Goal: Task Accomplishment & Management: Manage account settings

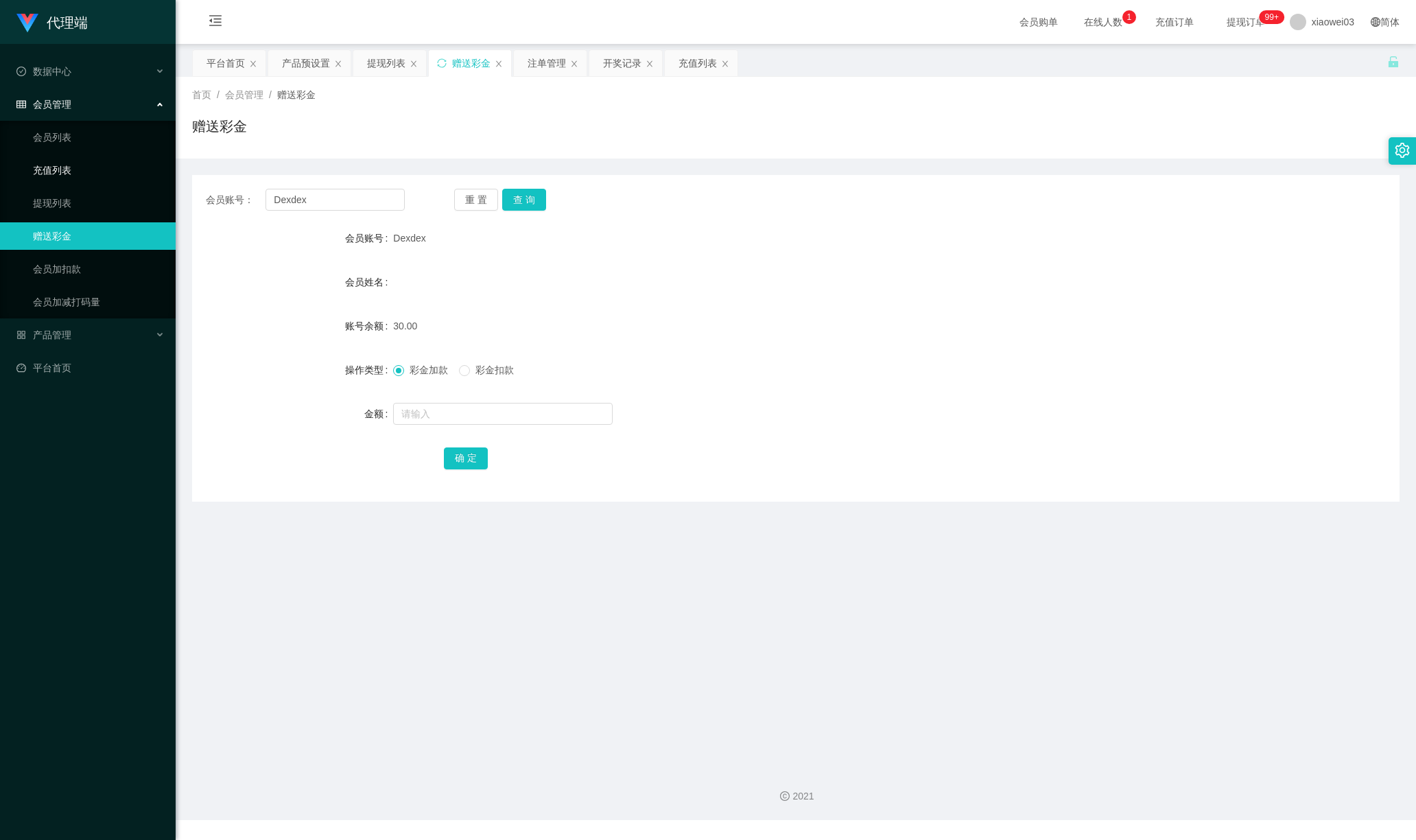
click at [74, 158] on link "充值列表" at bounding box center [99, 169] width 132 height 27
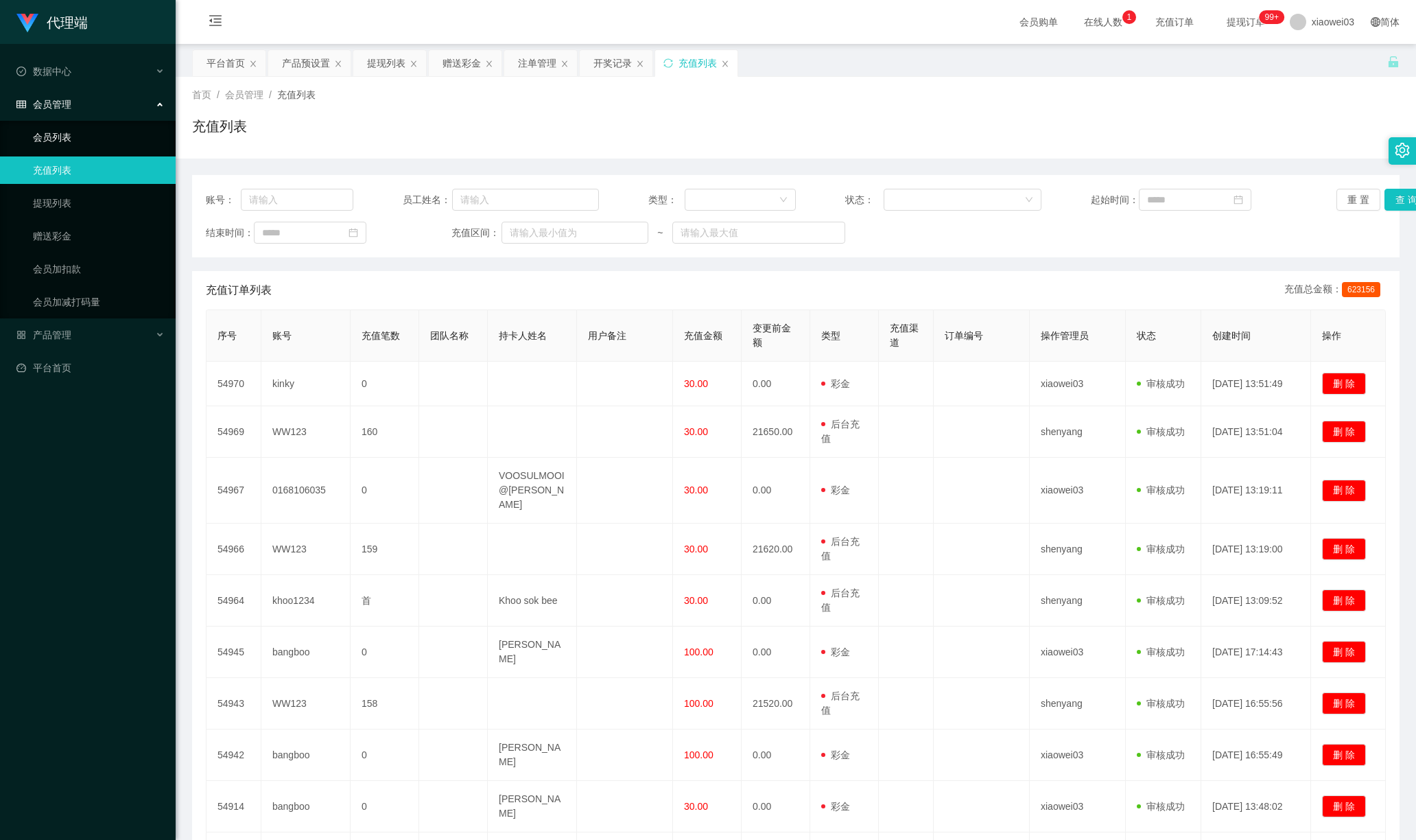
click at [78, 128] on link "会员列表" at bounding box center [99, 137] width 132 height 27
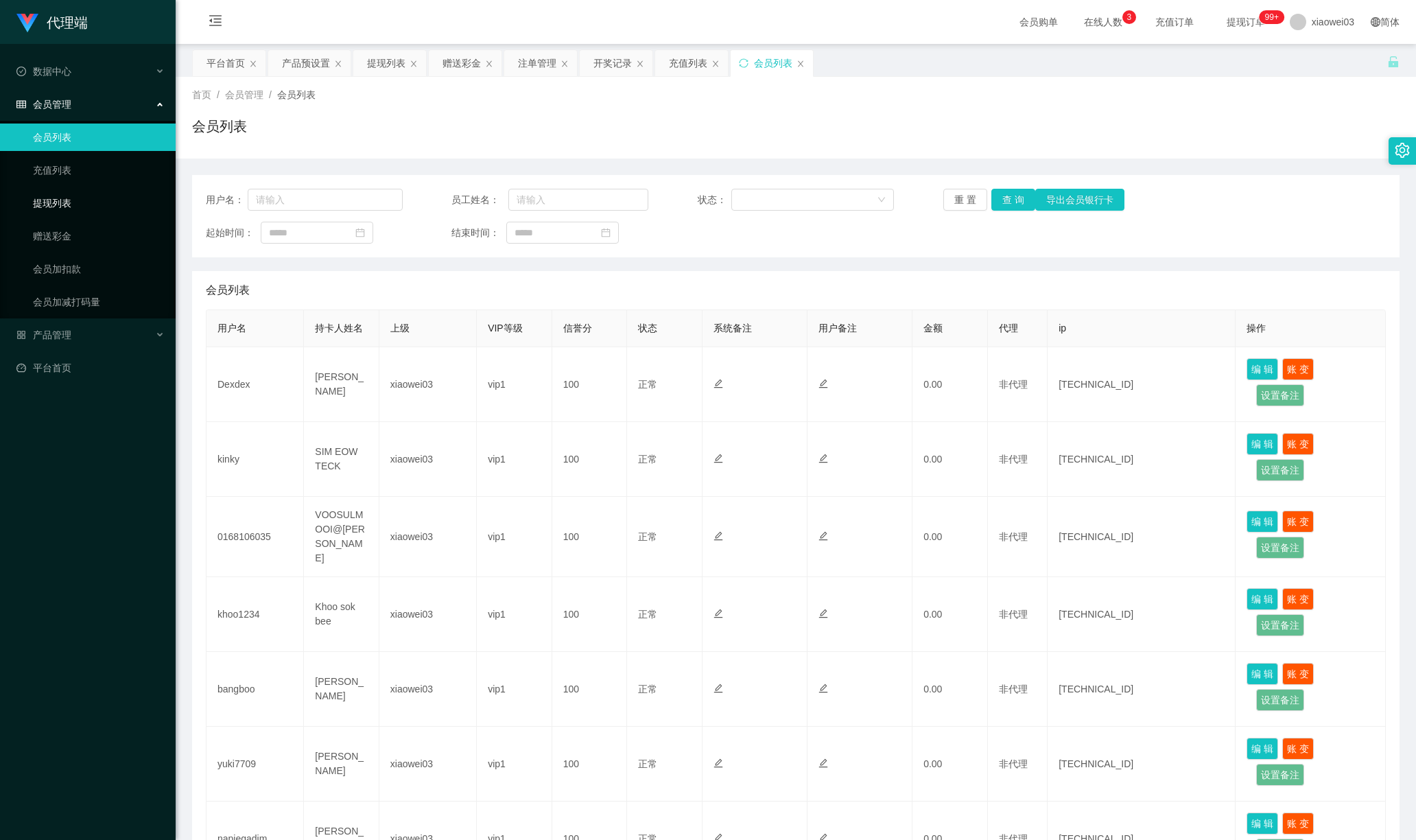
click at [72, 196] on link "提现列表" at bounding box center [99, 202] width 132 height 27
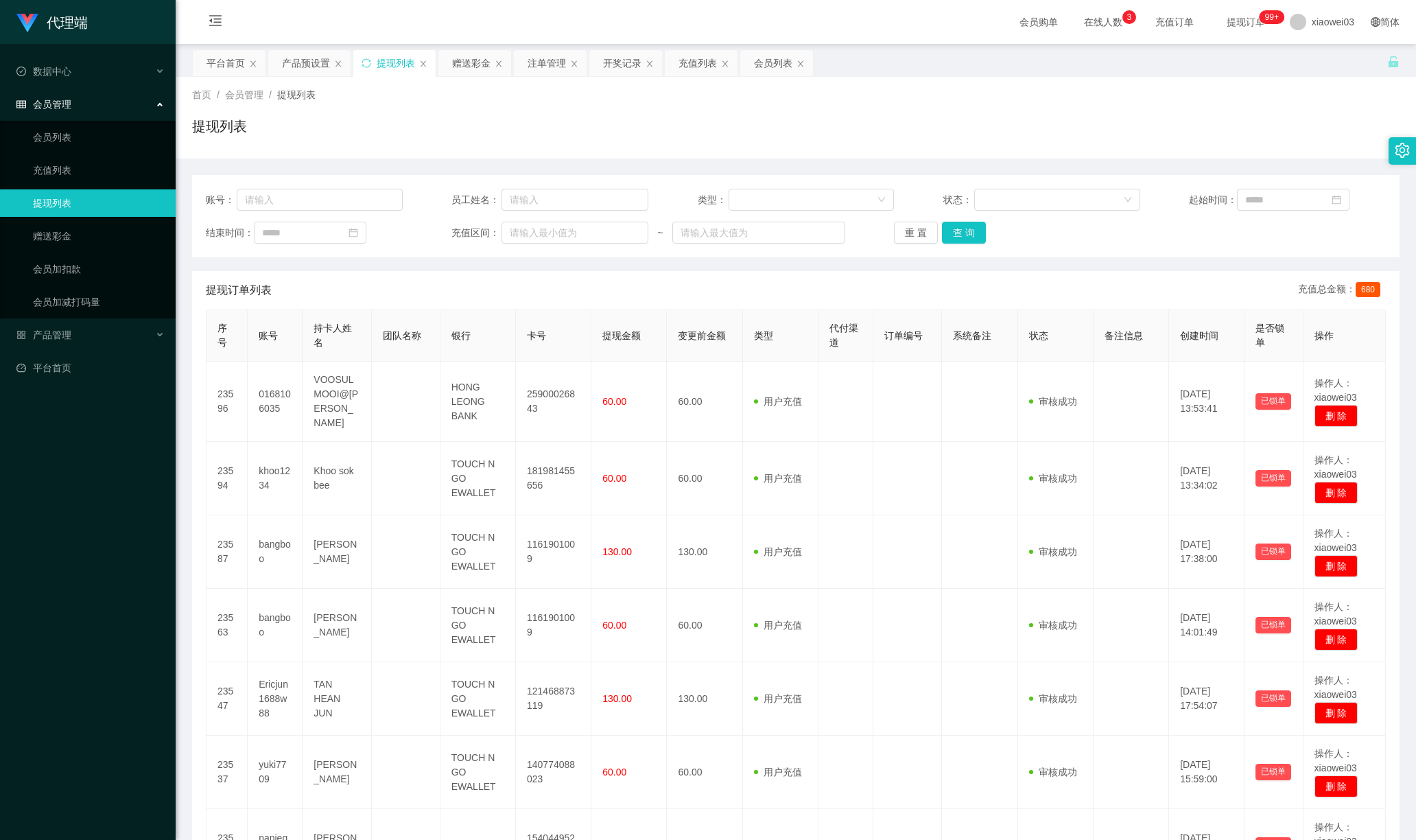
drag, startPoint x: 1323, startPoint y: 380, endPoint x: 486, endPoint y: 111, distance: 879.2
click at [486, 111] on div "首页 / 会员管理 / 提现列表 / 提现列表" at bounding box center [796, 118] width 1208 height 60
click at [77, 324] on div "产品管理" at bounding box center [87, 334] width 175 height 27
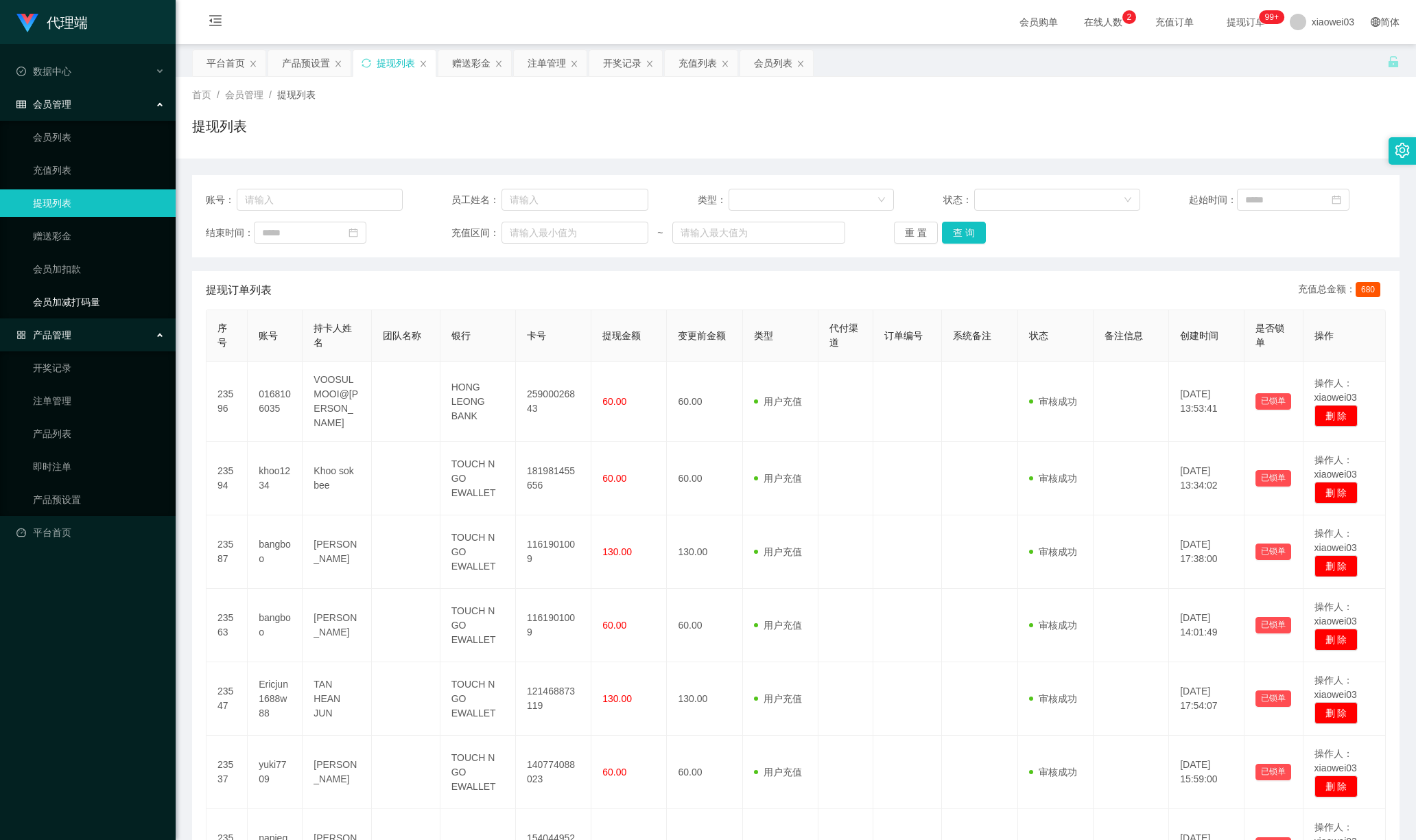
click at [99, 296] on link "会员加减打码量" at bounding box center [99, 301] width 132 height 27
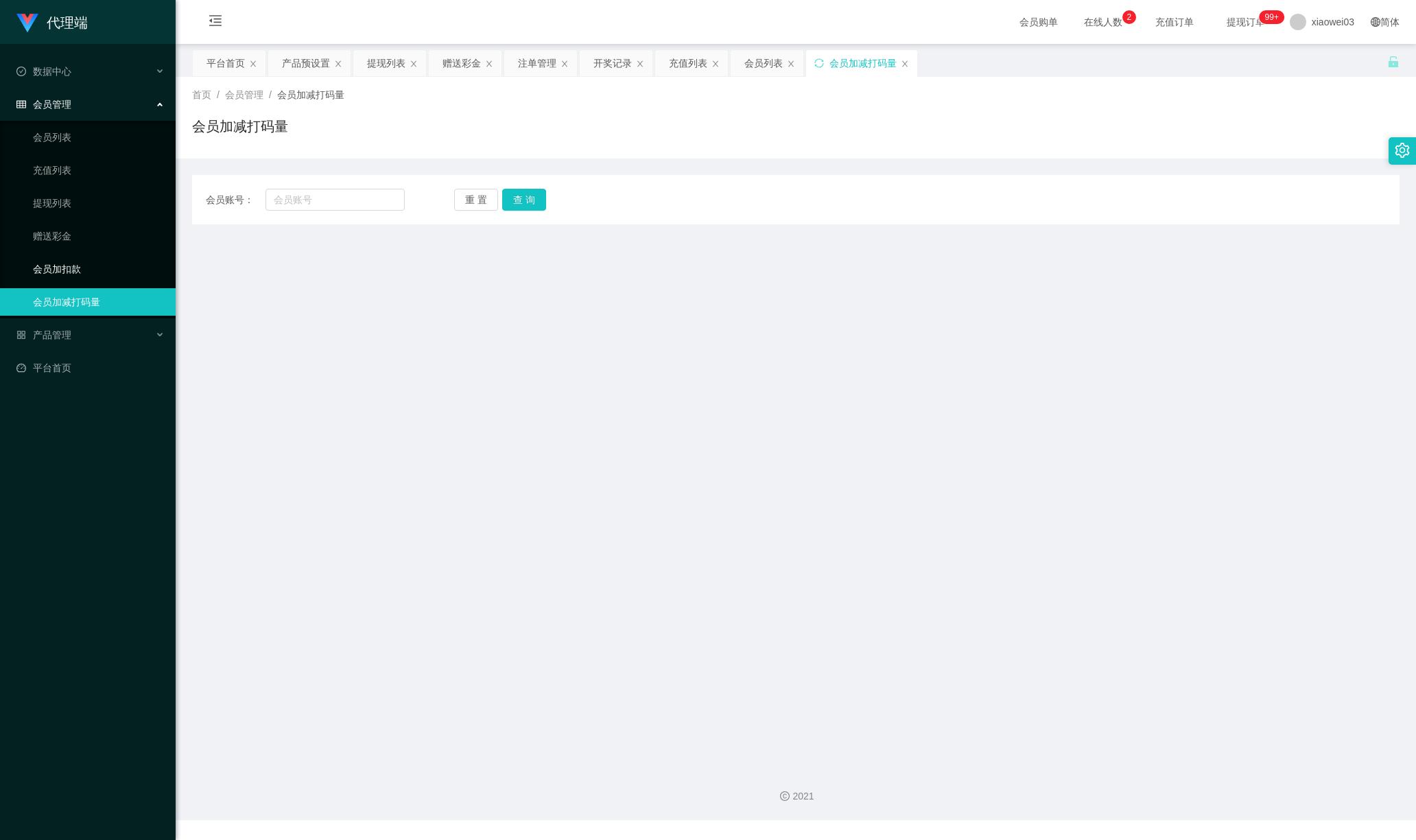
click at [100, 263] on link "会员加扣款" at bounding box center [99, 268] width 132 height 27
click at [89, 217] on ul "会员列表 充值列表 提现列表 赠送彩金 会员加扣款 会员加减打码量" at bounding box center [87, 220] width 175 height 197
click at [89, 225] on link "赠送彩金" at bounding box center [99, 235] width 132 height 27
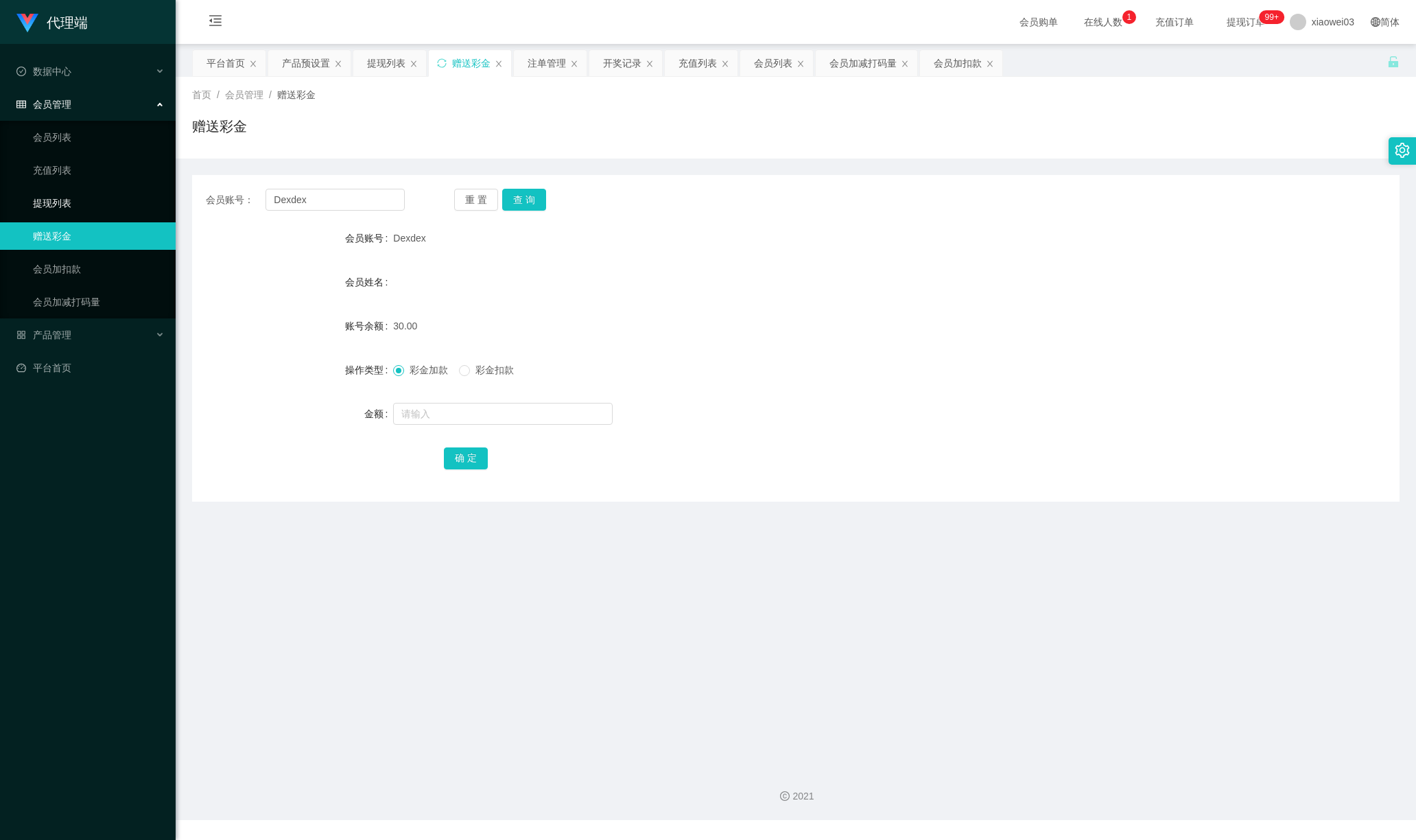
click at [83, 212] on link "提现列表" at bounding box center [99, 202] width 132 height 27
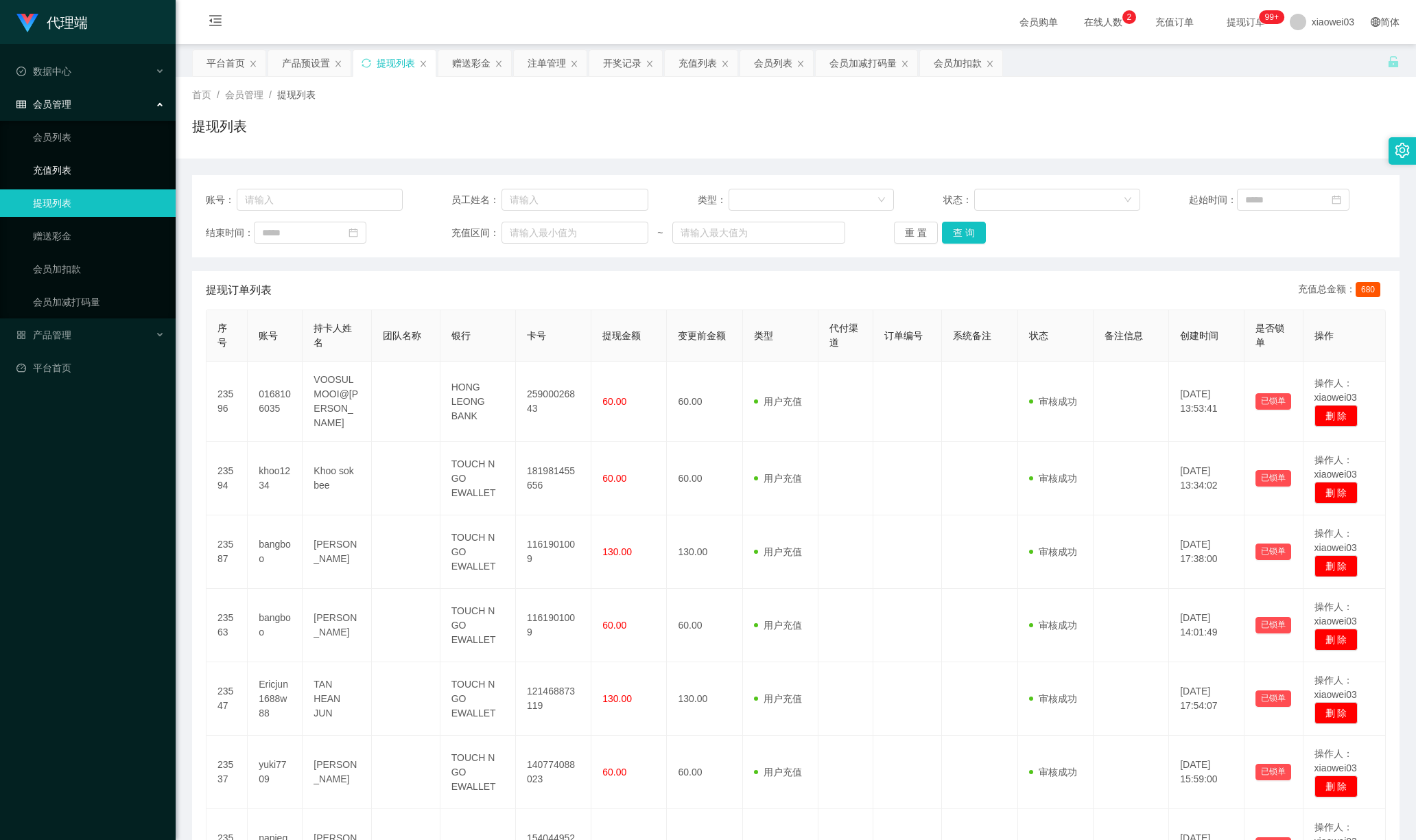
click at [81, 171] on link "充值列表" at bounding box center [99, 169] width 132 height 27
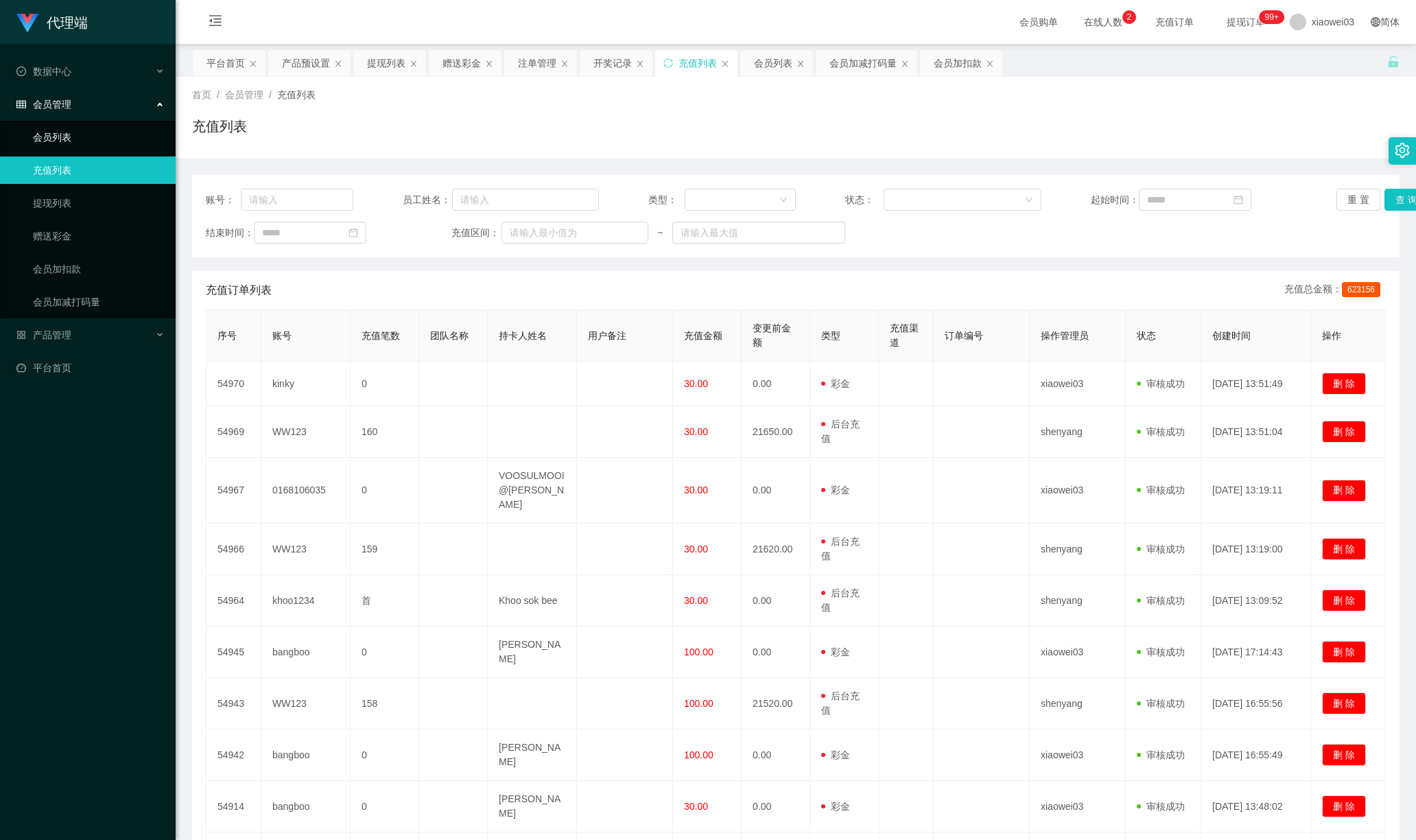
click at [80, 137] on link "会员列表" at bounding box center [99, 137] width 132 height 27
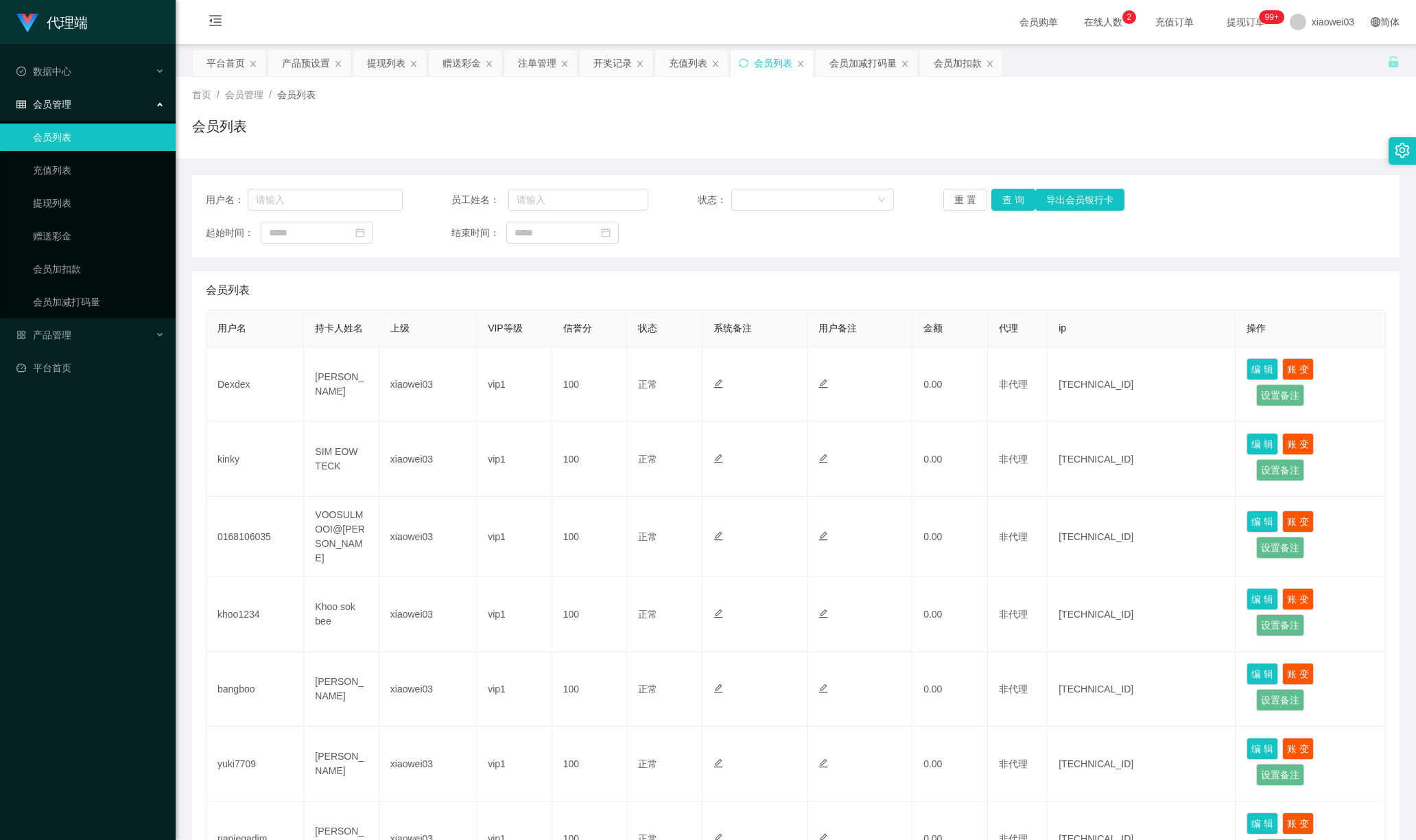
click at [1186, 137] on div "会员列表" at bounding box center [796, 132] width 1208 height 31
click at [51, 200] on link "提现列表" at bounding box center [99, 202] width 132 height 27
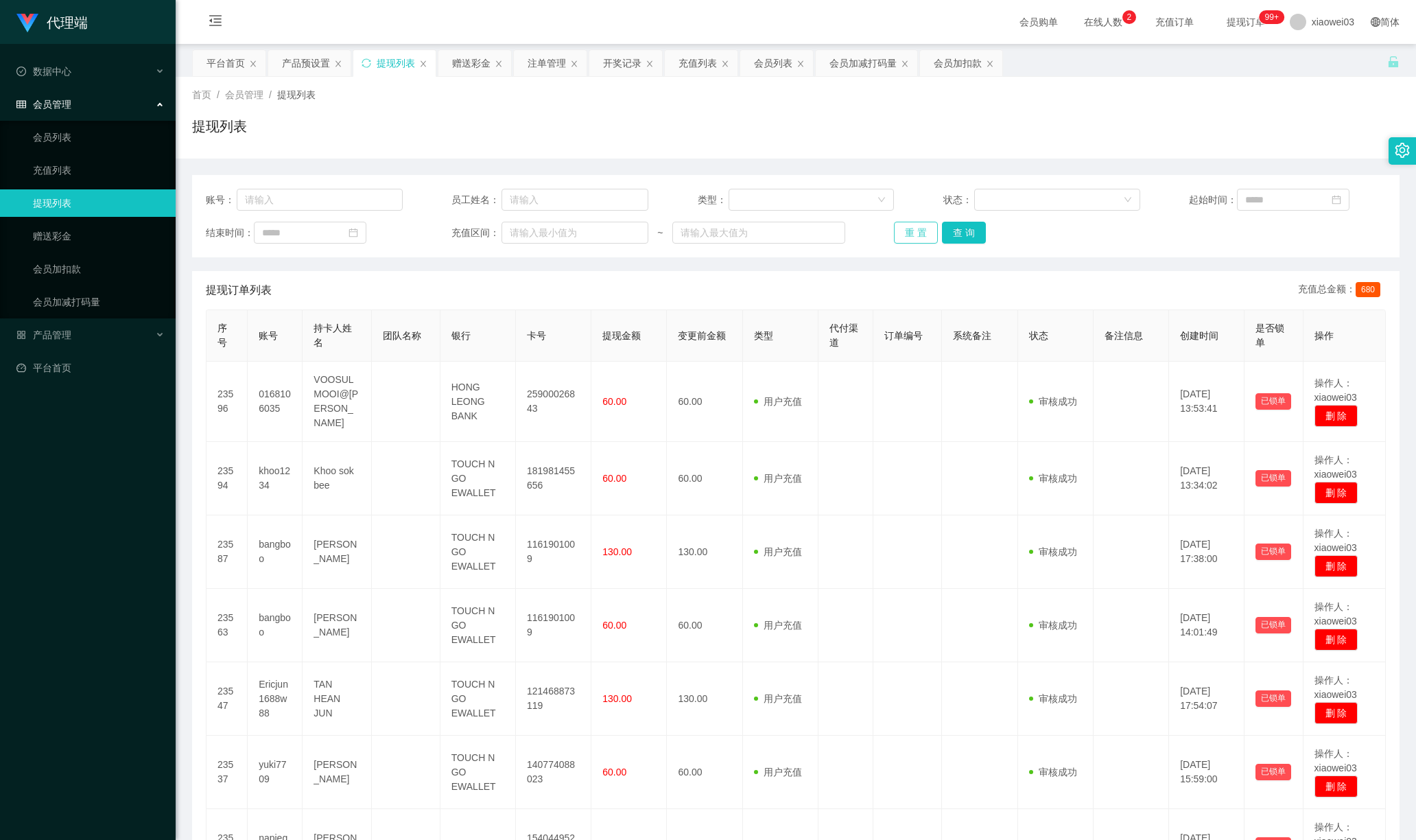
drag, startPoint x: 910, startPoint y: 230, endPoint x: 918, endPoint y: 230, distance: 8.0
click at [910, 230] on button "重 置" at bounding box center [916, 232] width 44 height 22
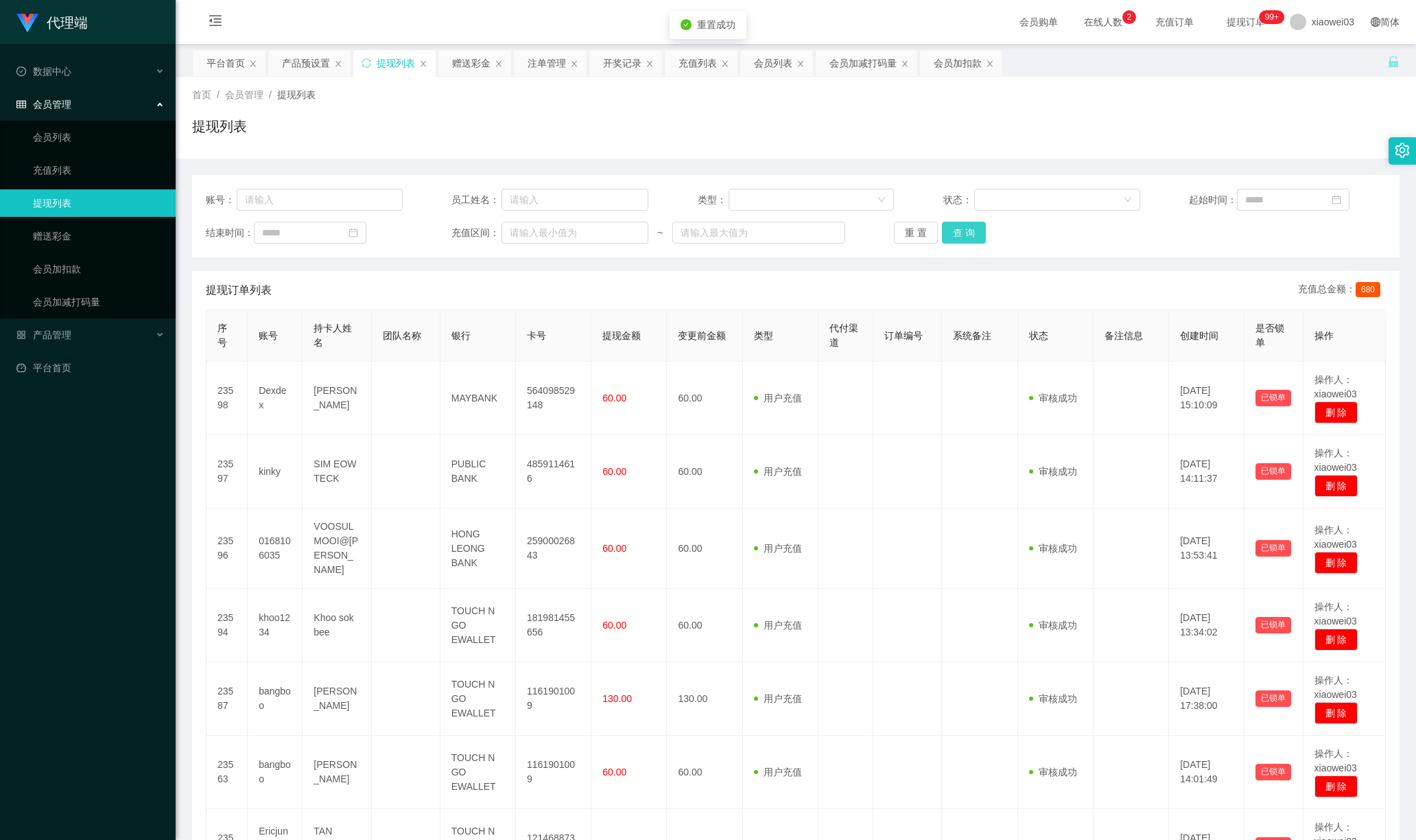
click at [967, 229] on button "查 询" at bounding box center [963, 232] width 44 height 22
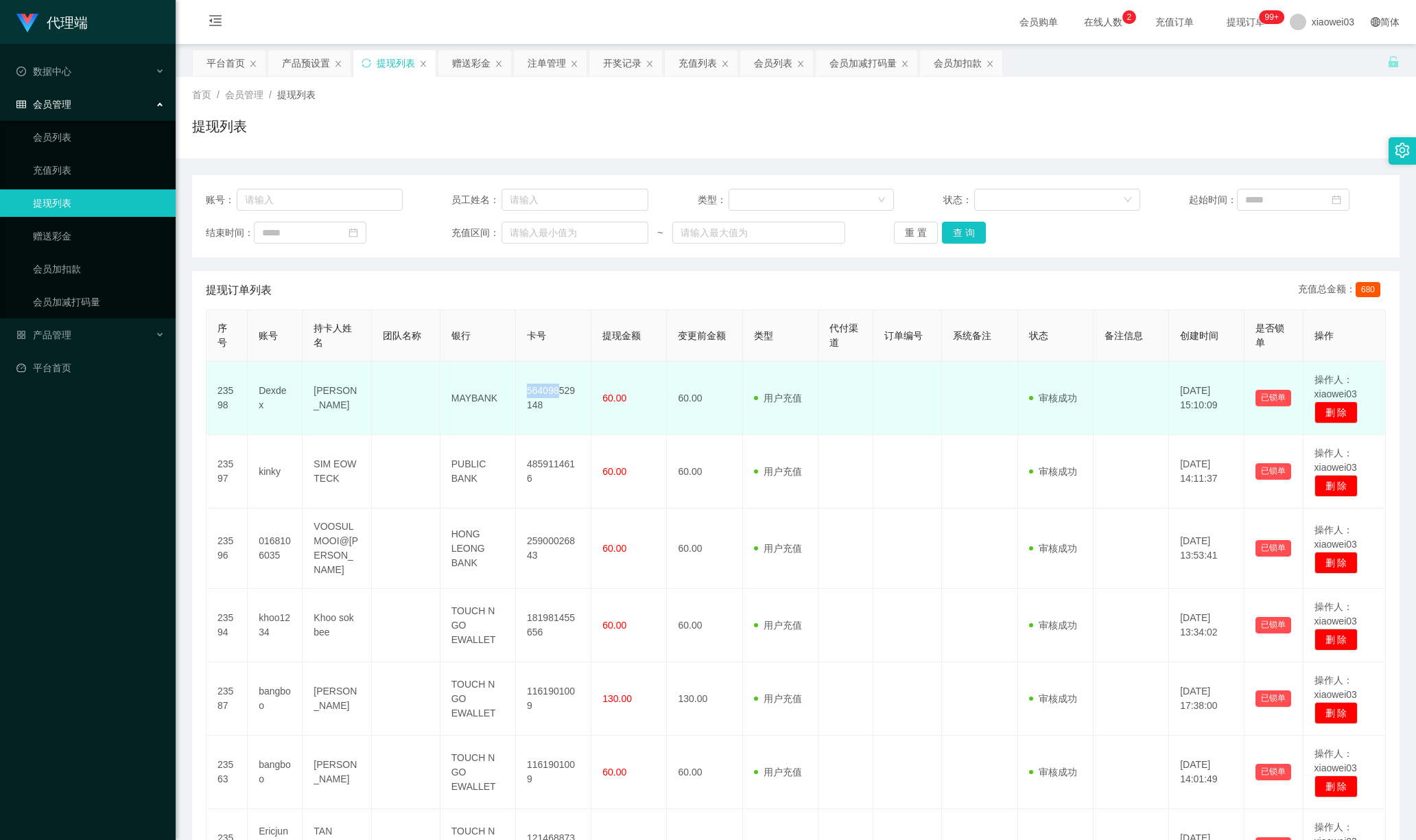
drag, startPoint x: 527, startPoint y: 388, endPoint x: 558, endPoint y: 398, distance: 32.6
click at [558, 398] on td "564098529148" at bounding box center [554, 397] width 76 height 73
click at [536, 394] on td "564098529148" at bounding box center [554, 397] width 76 height 73
drag, startPoint x: 527, startPoint y: 390, endPoint x: 550, endPoint y: 406, distance: 28.0
click at [550, 406] on td "564098529148" at bounding box center [554, 397] width 76 height 73
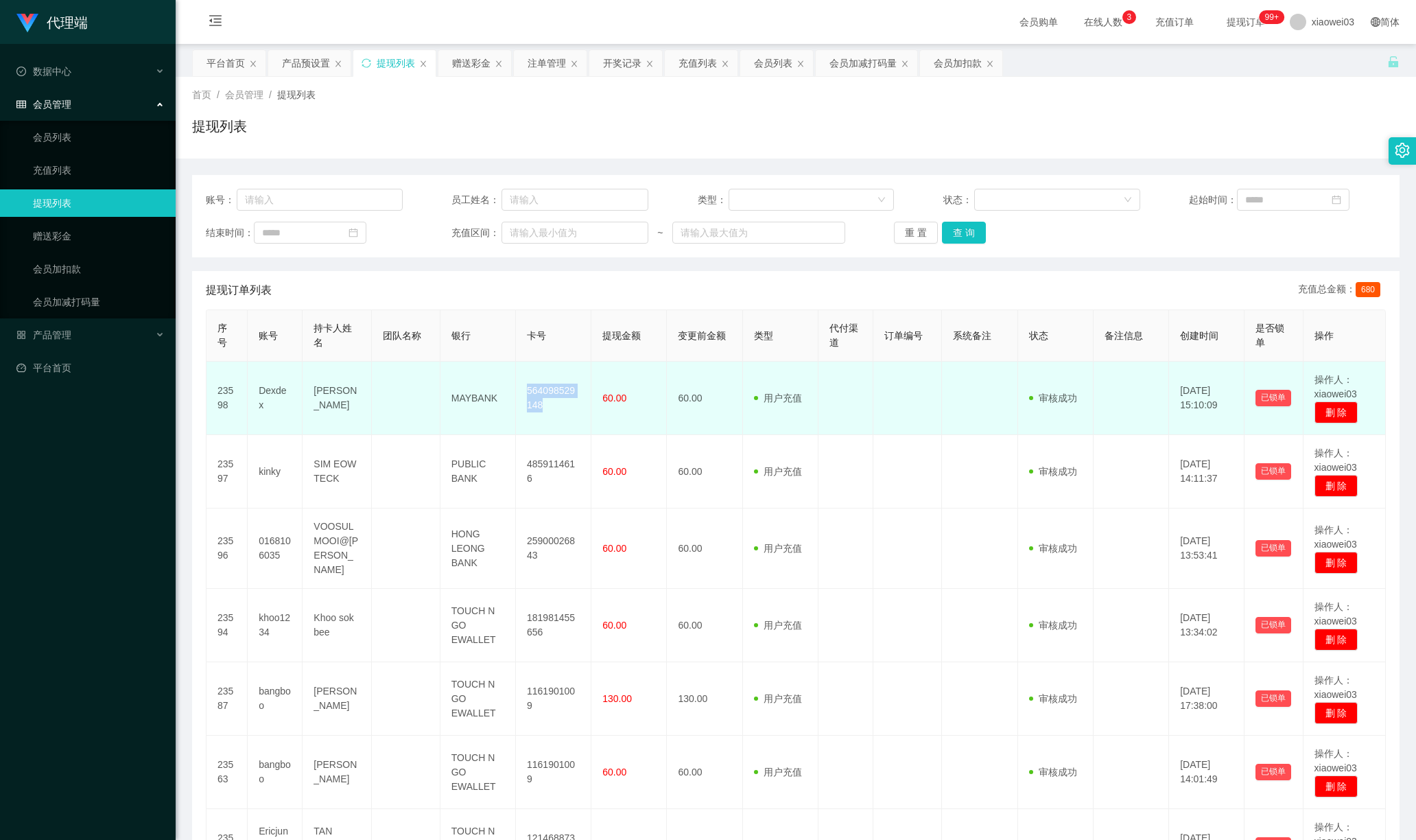
copy td "564098529148"
